Goal: Task Accomplishment & Management: Use online tool/utility

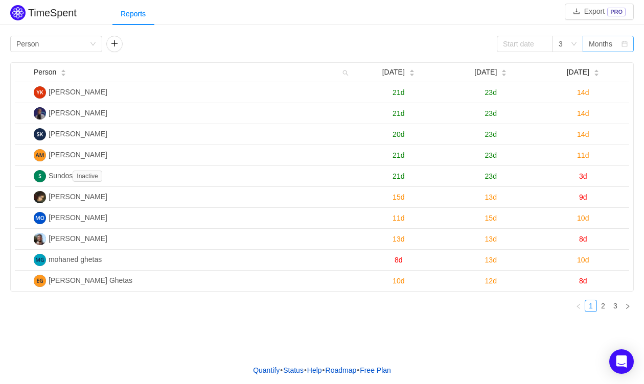
click at [589, 39] on div "Months" at bounding box center [601, 43] width 24 height 15
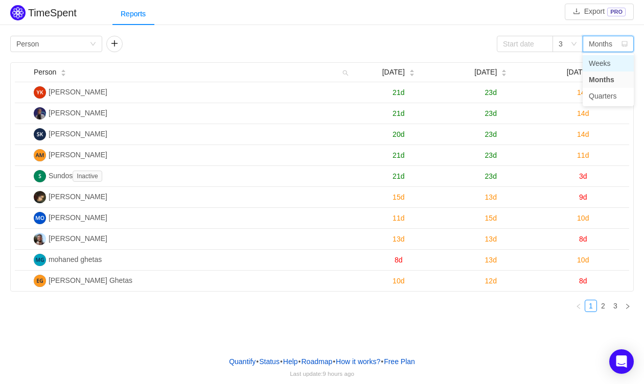
click at [604, 67] on li "Weeks" at bounding box center [608, 63] width 51 height 16
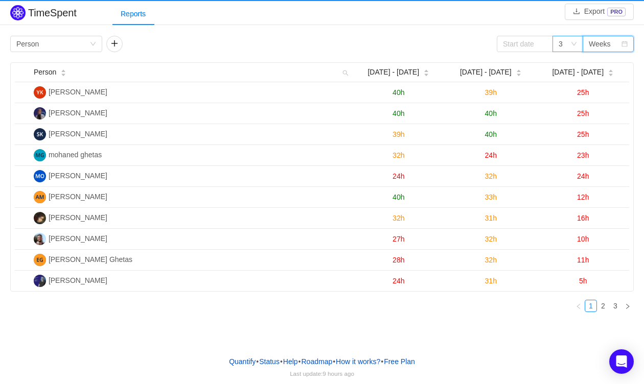
click at [568, 42] on div "3" at bounding box center [565, 43] width 12 height 15
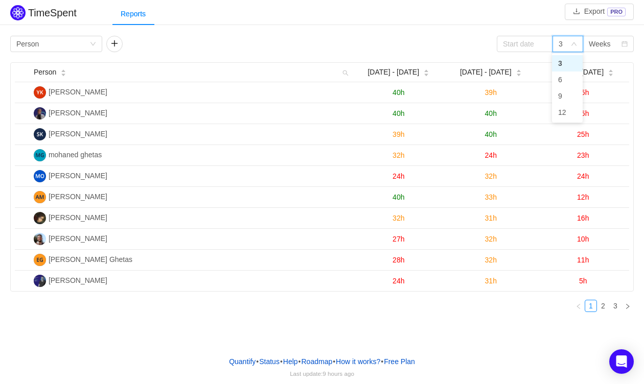
click at [563, 41] on div "3" at bounding box center [565, 43] width 12 height 15
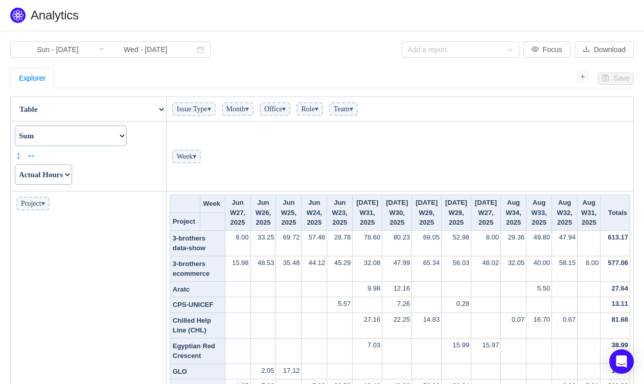
click at [63, 172] on select "Actual Hours Issue Key Issue Type Team Office Role Cycle Time Person Week Month" at bounding box center [43, 175] width 57 height 20
click at [15, 165] on select "Actual Hours Issue Key Issue Type Team Office Role Cycle Time Person Week Month" at bounding box center [43, 175] width 57 height 20
click at [73, 139] on select "Count Count Unique Values List Unique Values Sum Integer Sum Average Median Sam…" at bounding box center [71, 136] width 112 height 20
click at [15, 126] on select "Count Count Unique Values List Unique Values Sum Integer Sum Average Median Sam…" at bounding box center [71, 136] width 112 height 20
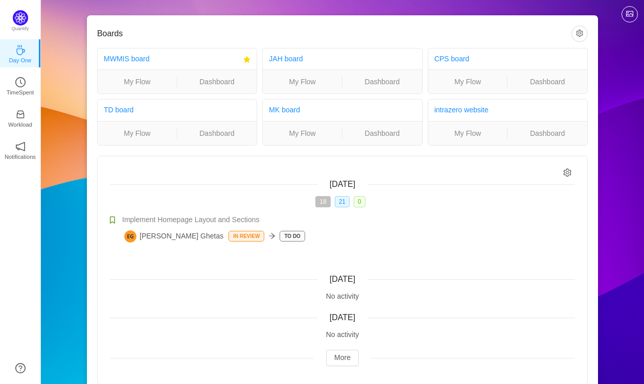
click at [122, 66] on div "MWMIS board" at bounding box center [171, 59] width 135 height 19
click at [122, 62] on link "MWMIS board" at bounding box center [126, 59] width 45 height 8
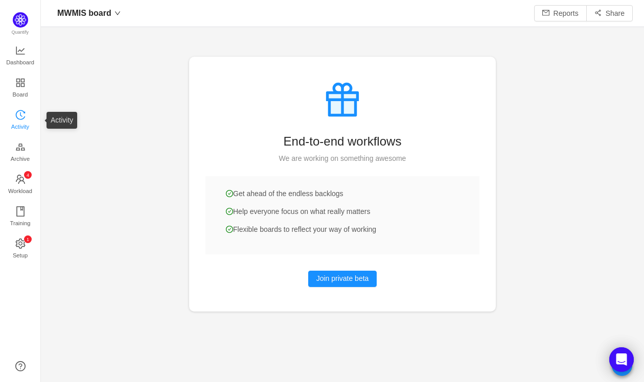
click at [11, 119] on span "Activity" at bounding box center [20, 127] width 18 height 20
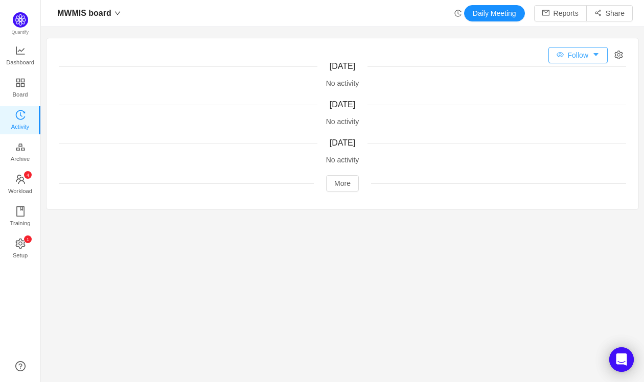
click at [575, 57] on button "Follow" at bounding box center [577, 55] width 59 height 16
click at [333, 182] on button "More" at bounding box center [342, 183] width 33 height 16
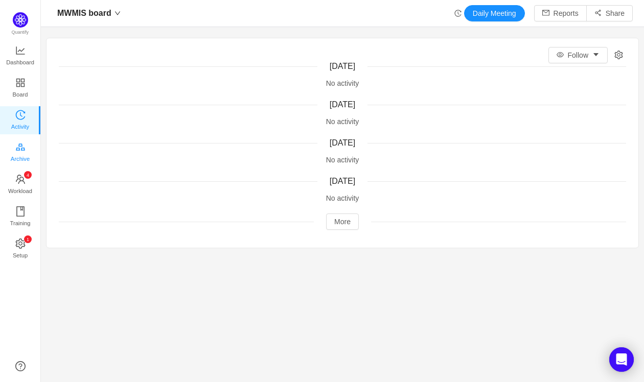
click at [18, 153] on span "Archive" at bounding box center [20, 159] width 19 height 20
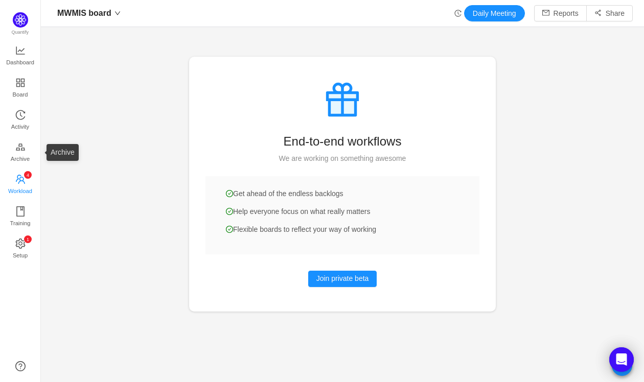
click at [27, 187] on span "Workload" at bounding box center [20, 191] width 24 height 20
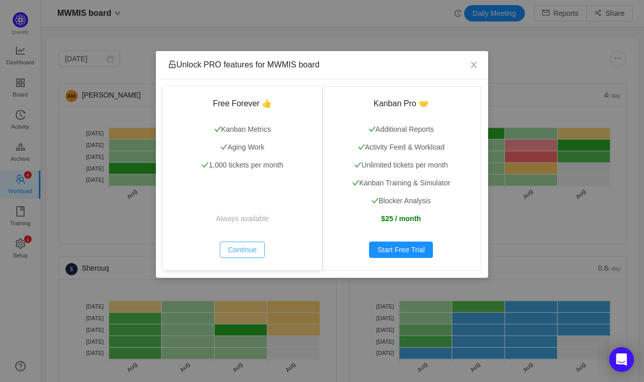
click at [251, 247] on button "Continue" at bounding box center [242, 250] width 45 height 16
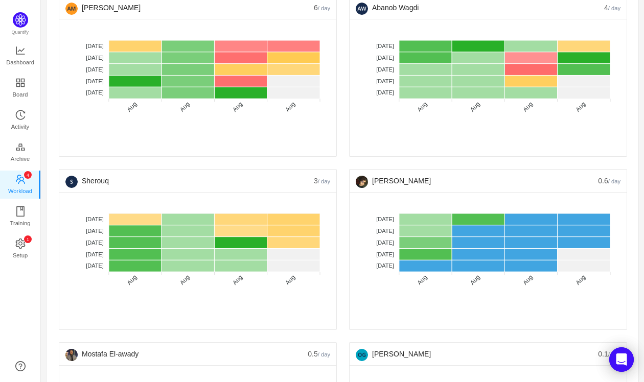
scroll to position [89, 0]
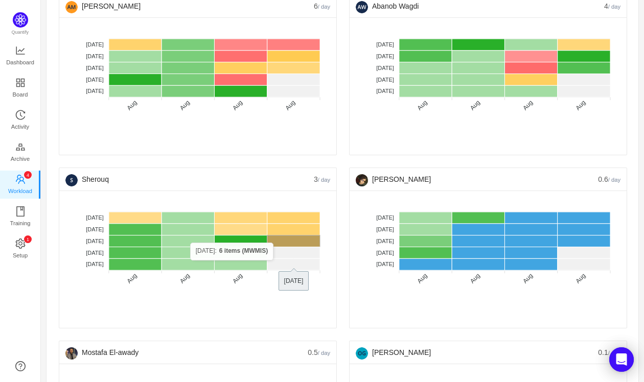
click at [287, 241] on rect at bounding box center [293, 242] width 53 height 12
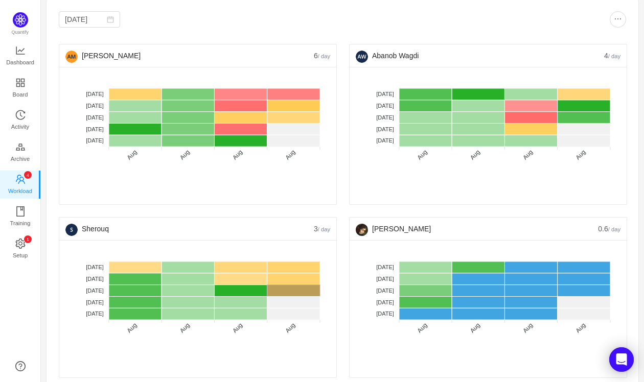
scroll to position [36, 0]
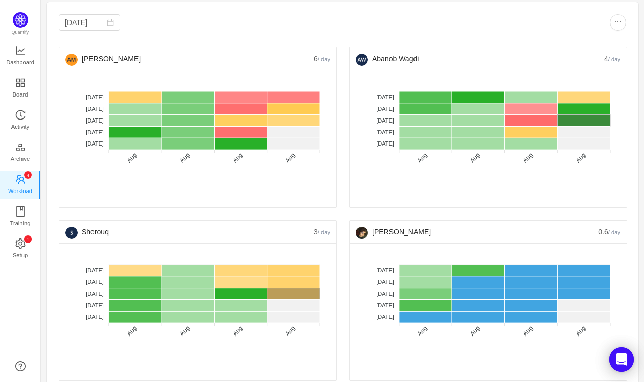
click at [581, 121] on rect at bounding box center [584, 121] width 53 height 12
click at [302, 305] on rect at bounding box center [293, 306] width 53 height 12
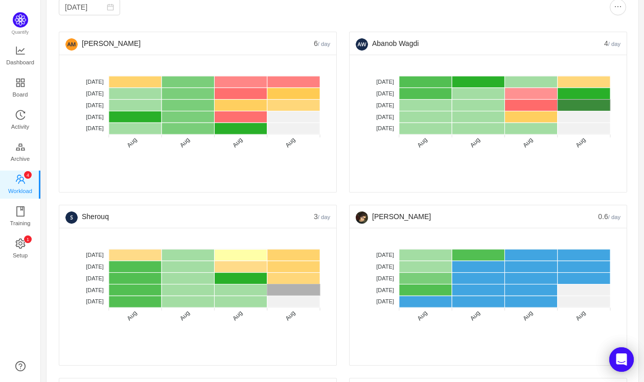
scroll to position [47, 0]
